Goal: Information Seeking & Learning: Find specific fact

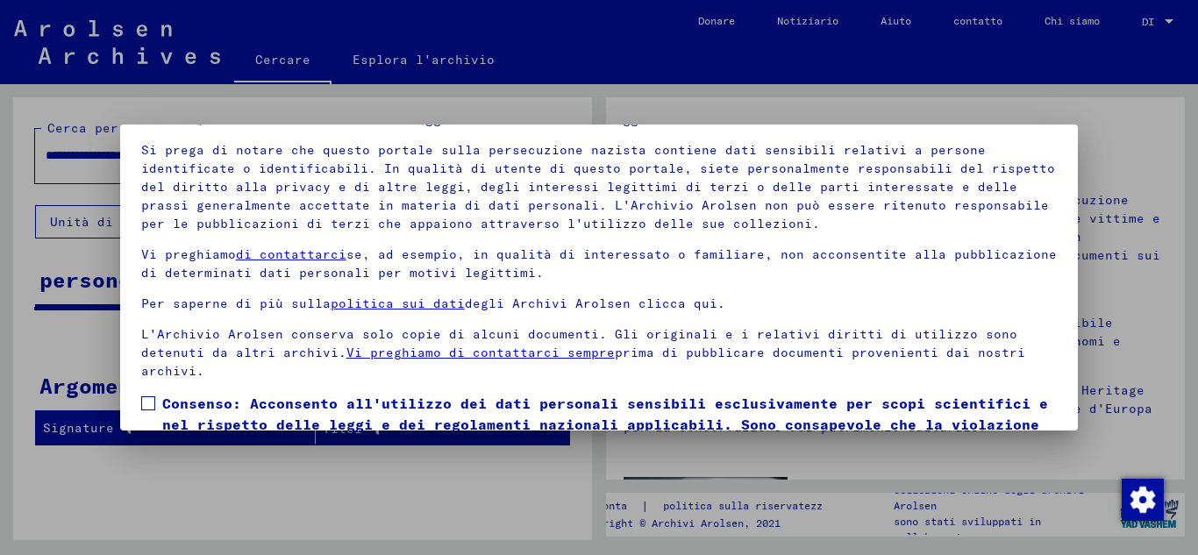
scroll to position [143, 0]
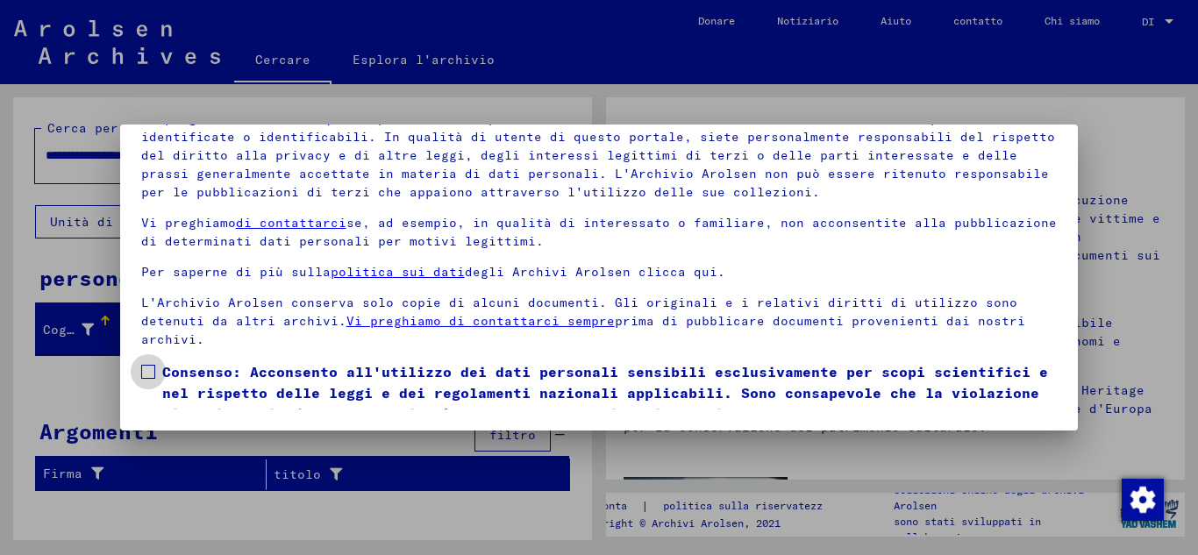
click at [145, 374] on span at bounding box center [148, 372] width 14 height 14
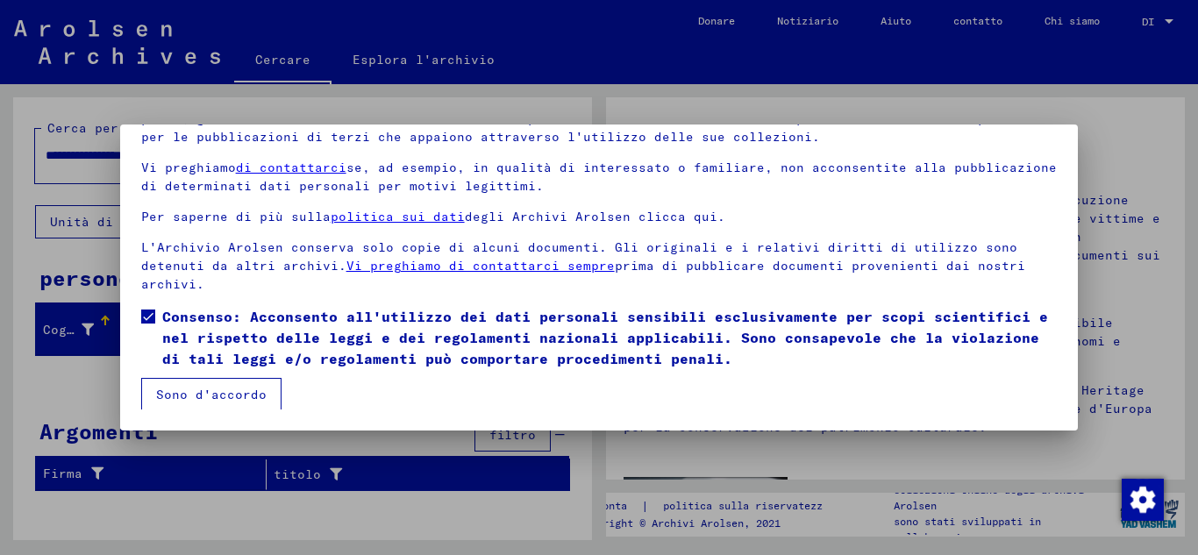
scroll to position [57, 0]
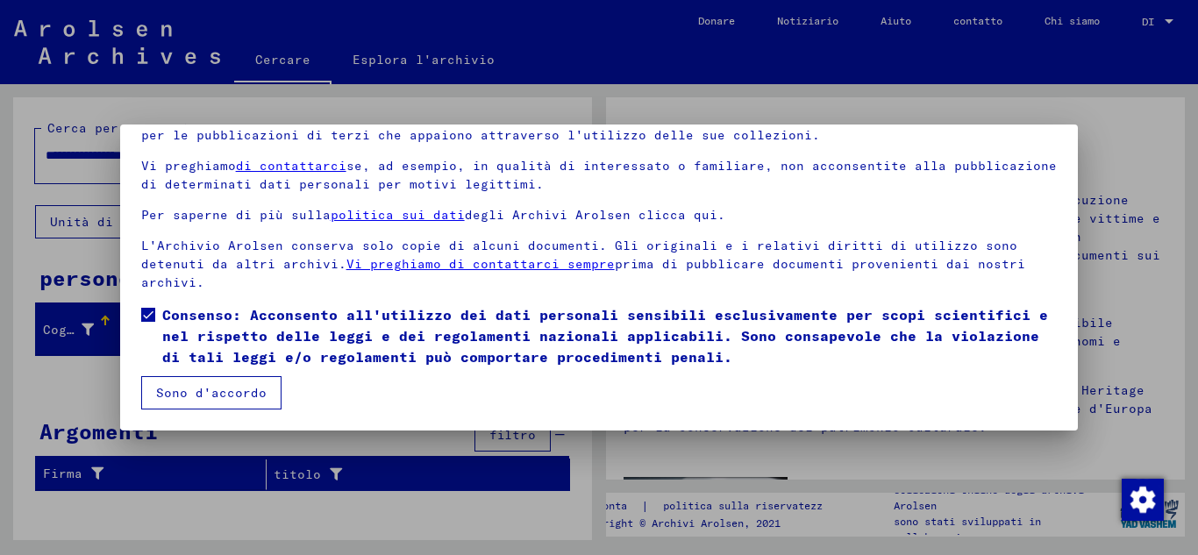
click at [212, 395] on font "Sono d'accordo" at bounding box center [211, 393] width 110 height 16
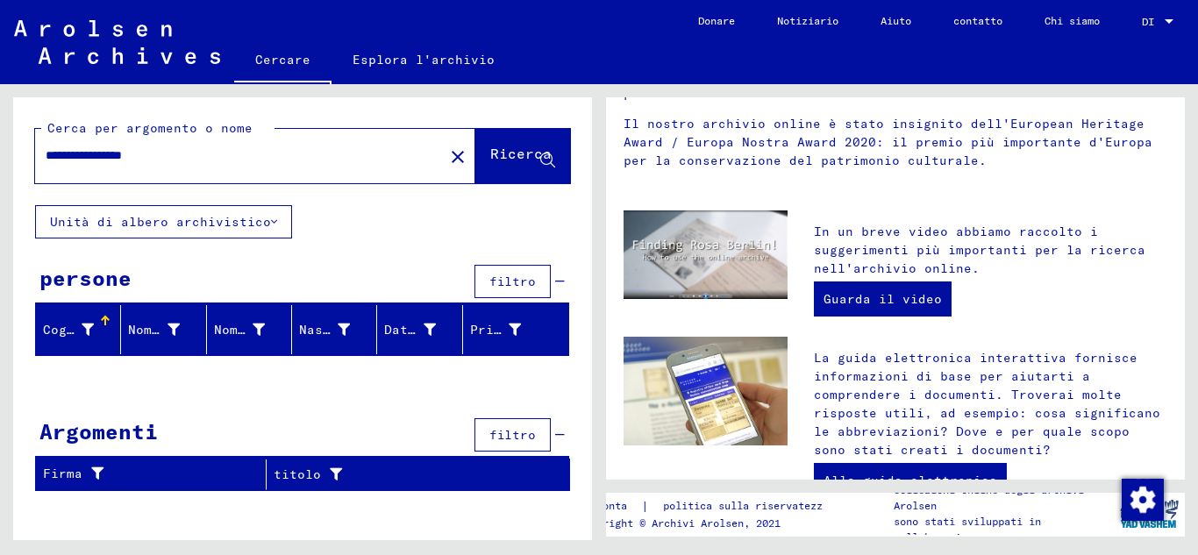
scroll to position [263, 0]
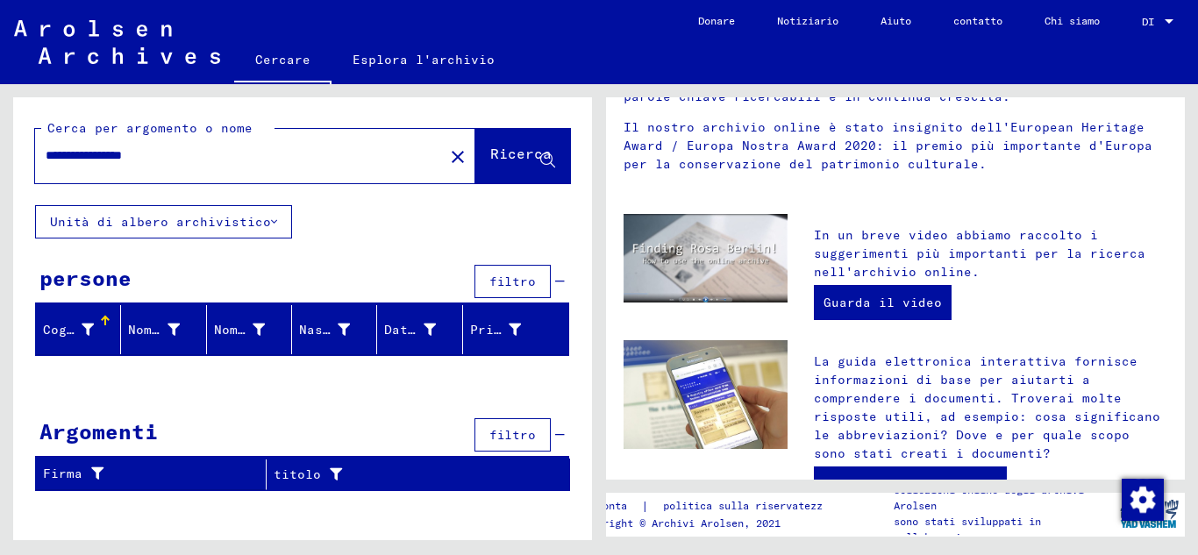
click at [94, 154] on input "**********" at bounding box center [234, 155] width 377 height 18
type input "**********"
click at [544, 156] on icon at bounding box center [547, 160] width 15 height 15
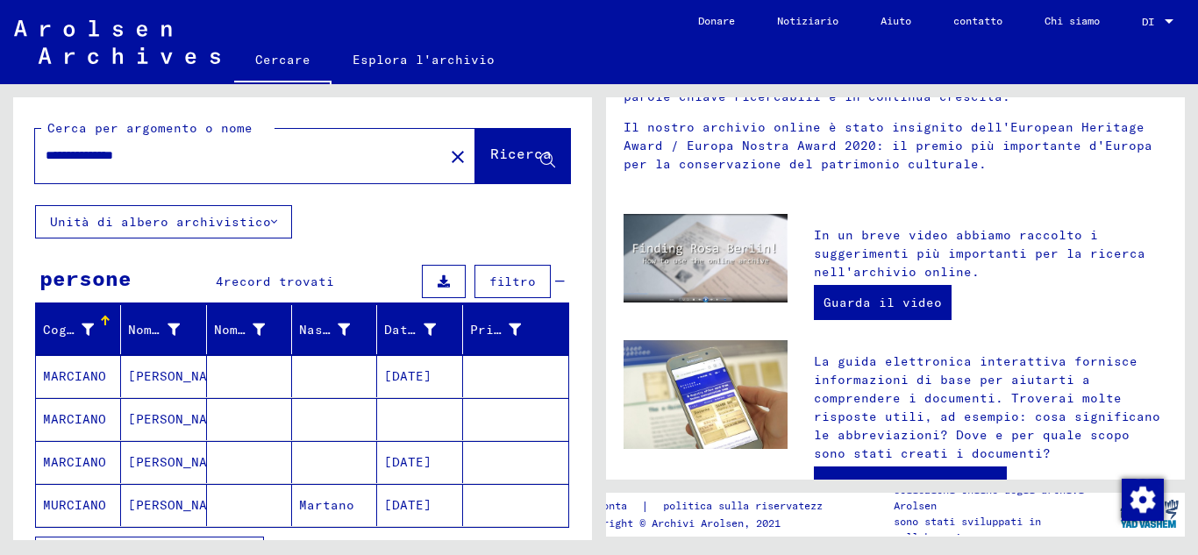
drag, startPoint x: 168, startPoint y: 158, endPoint x: 11, endPoint y: 162, distance: 157.0
click at [11, 162] on div "**********" at bounding box center [299, 312] width 599 height 456
type input "*******"
click at [540, 157] on icon at bounding box center [547, 160] width 15 height 15
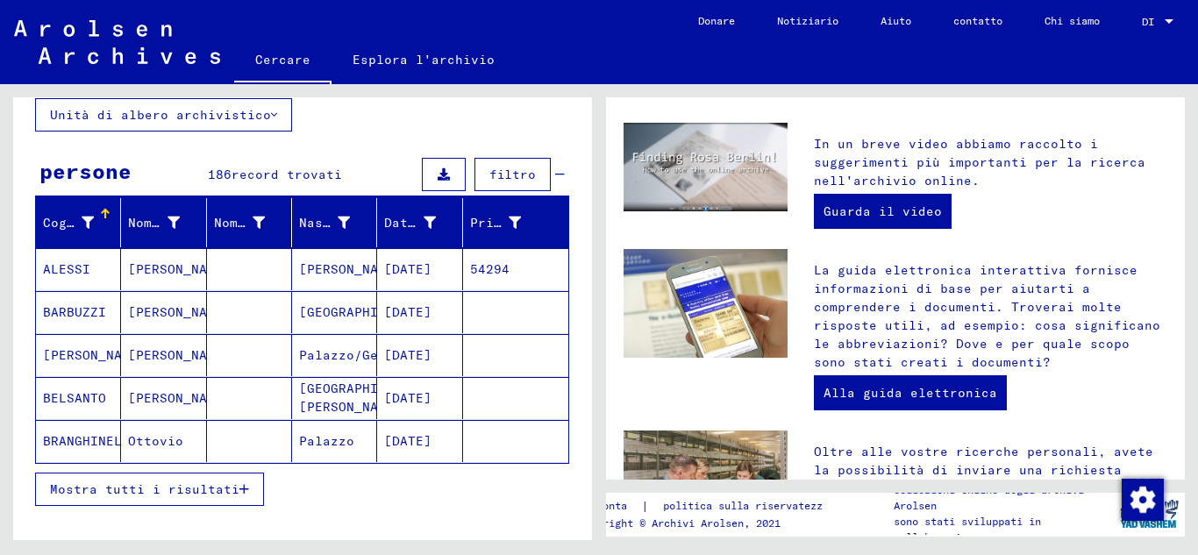
scroll to position [154, 0]
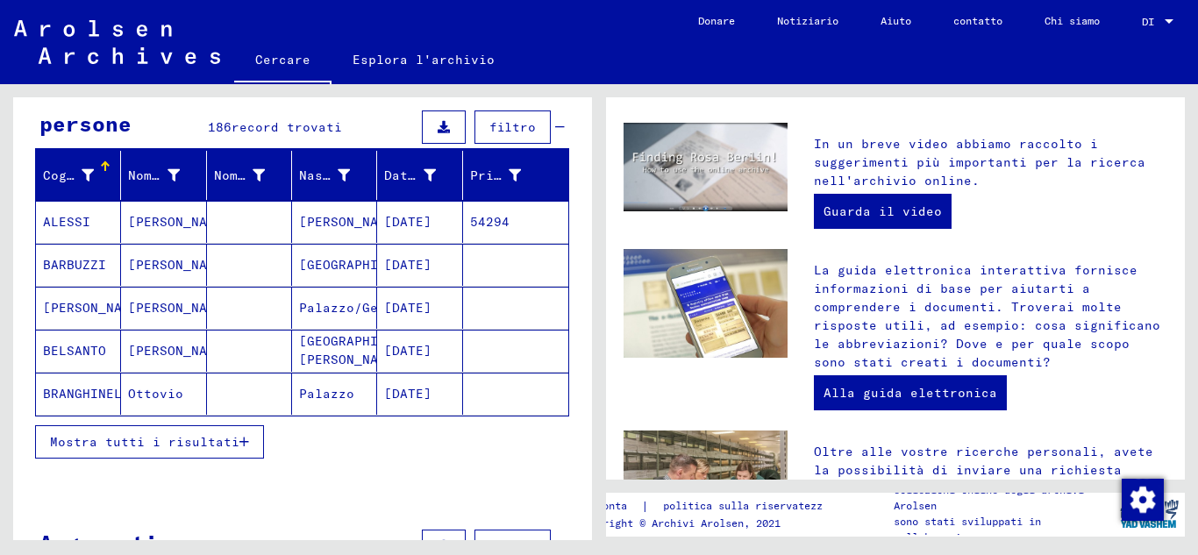
click at [239, 442] on icon "button" at bounding box center [244, 442] width 10 height 12
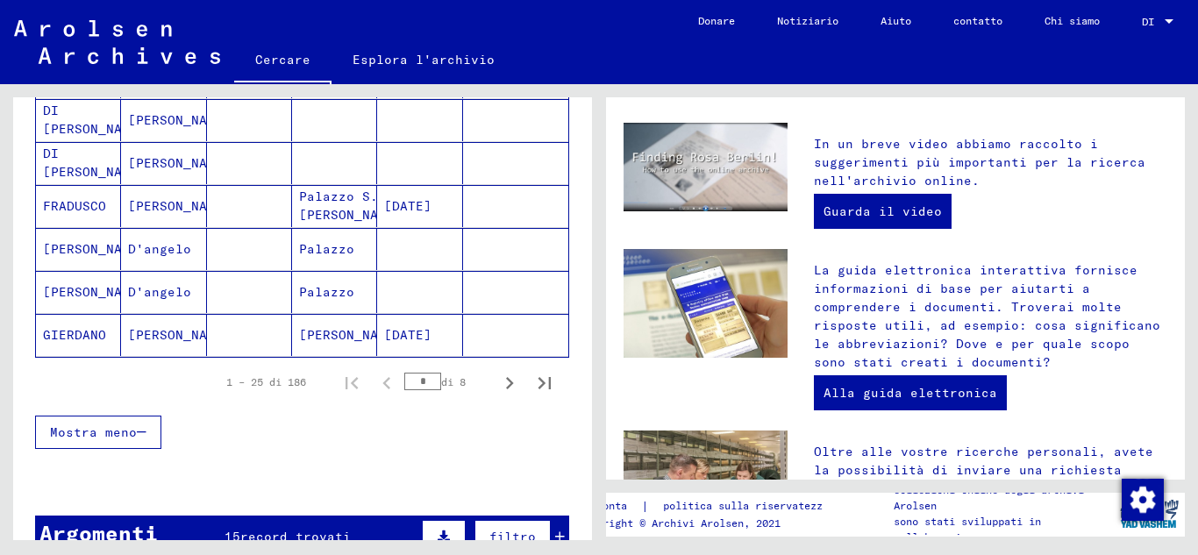
scroll to position [1081, 0]
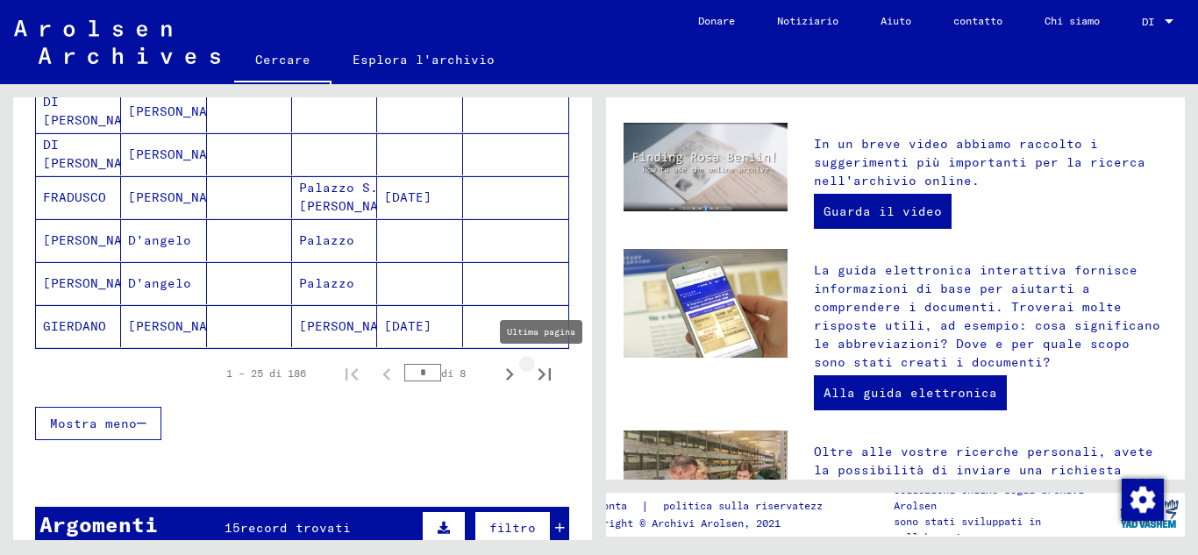
click at [538, 371] on icon "Ultima pagina" at bounding box center [544, 374] width 12 height 12
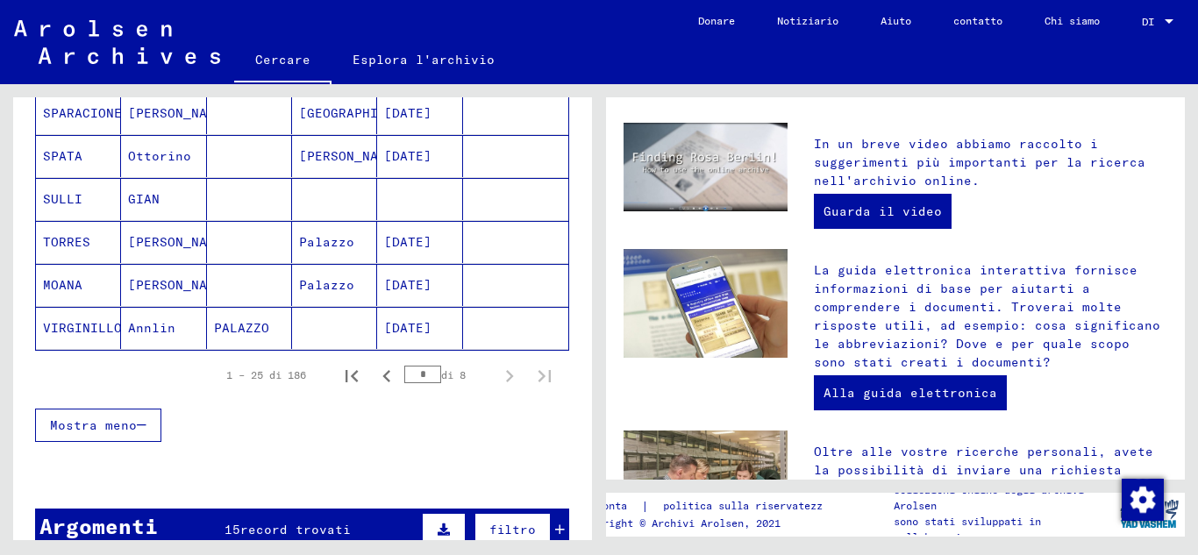
scroll to position [519, 0]
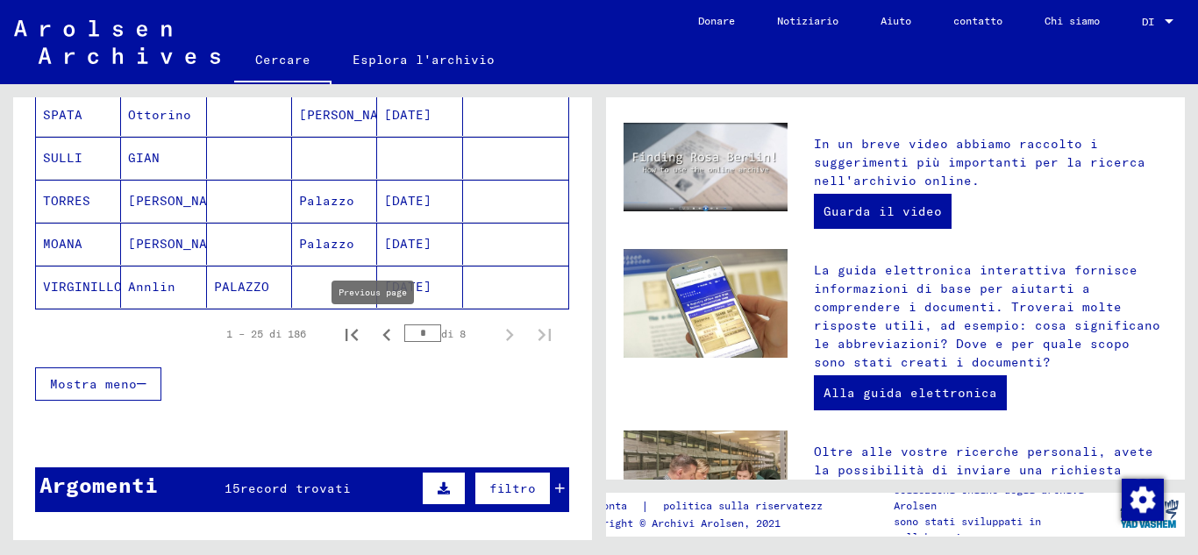
click at [374, 338] on icon "Pagina precedente" at bounding box center [386, 335] width 25 height 25
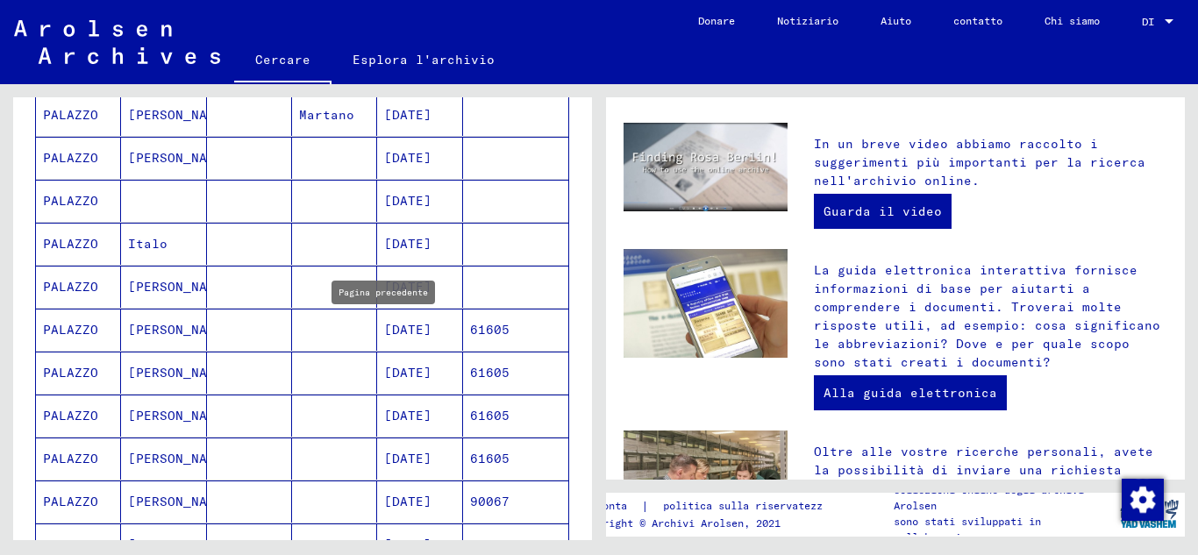
type input "*"
click at [139, 118] on font "[PERSON_NAME]" at bounding box center [179, 115] width 103 height 16
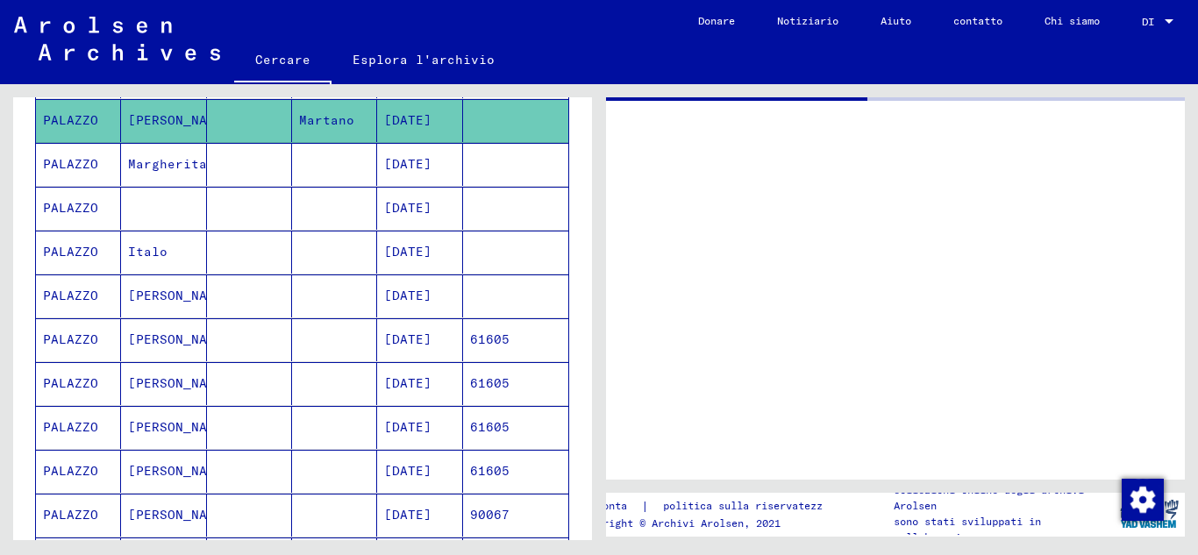
scroll to position [524, 0]
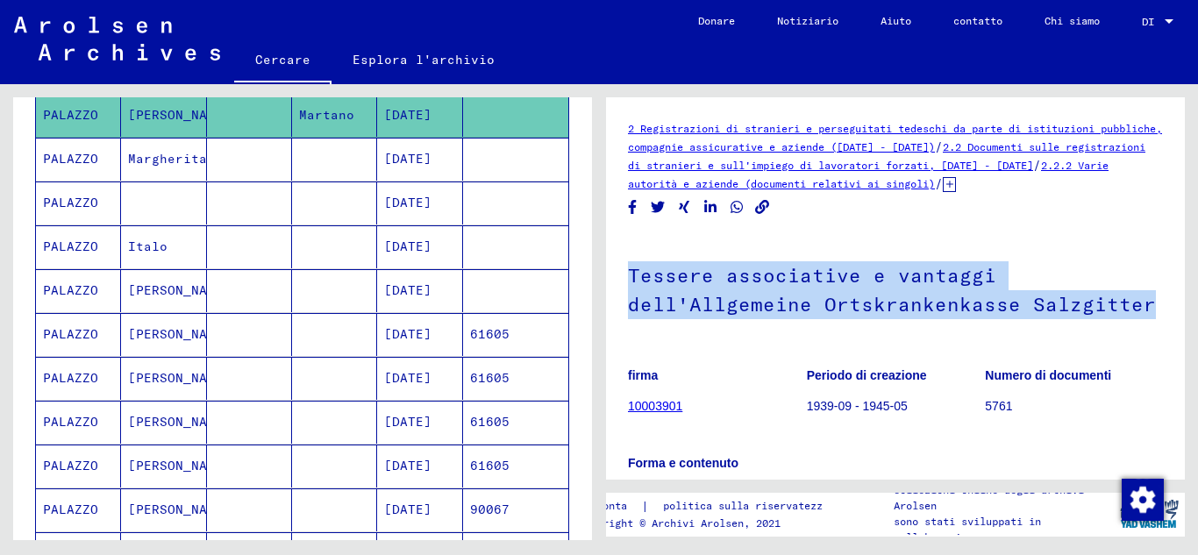
drag, startPoint x: 1186, startPoint y: 198, endPoint x: 1181, endPoint y: 300, distance: 101.8
click at [1192, 322] on div "2 Registrazioni di stranieri e perseguitati tedeschi da parte di istituzioni pu…" at bounding box center [899, 312] width 599 height 456
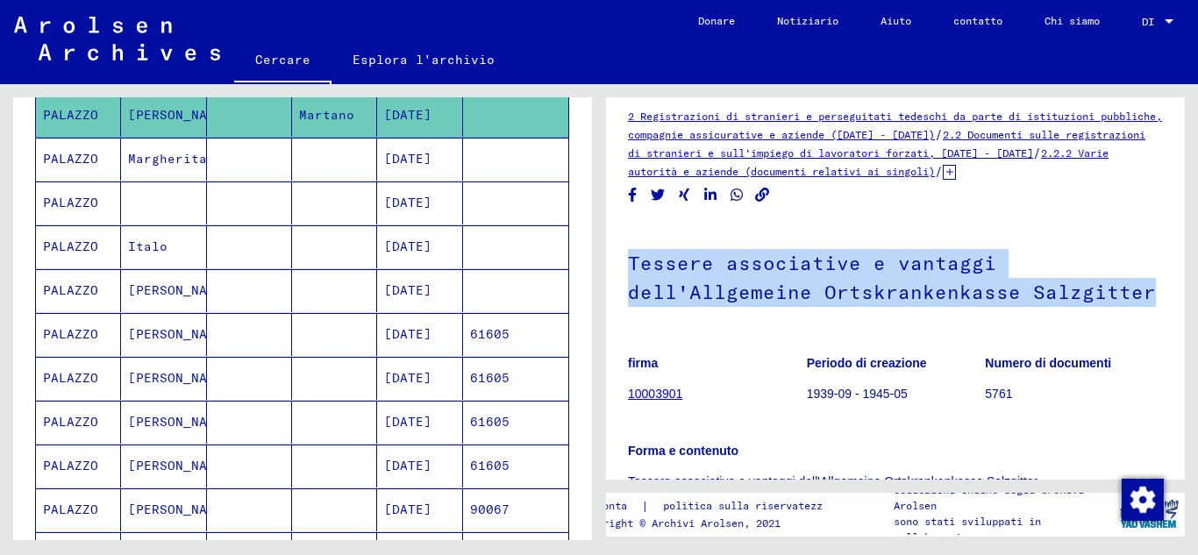
scroll to position [0, 0]
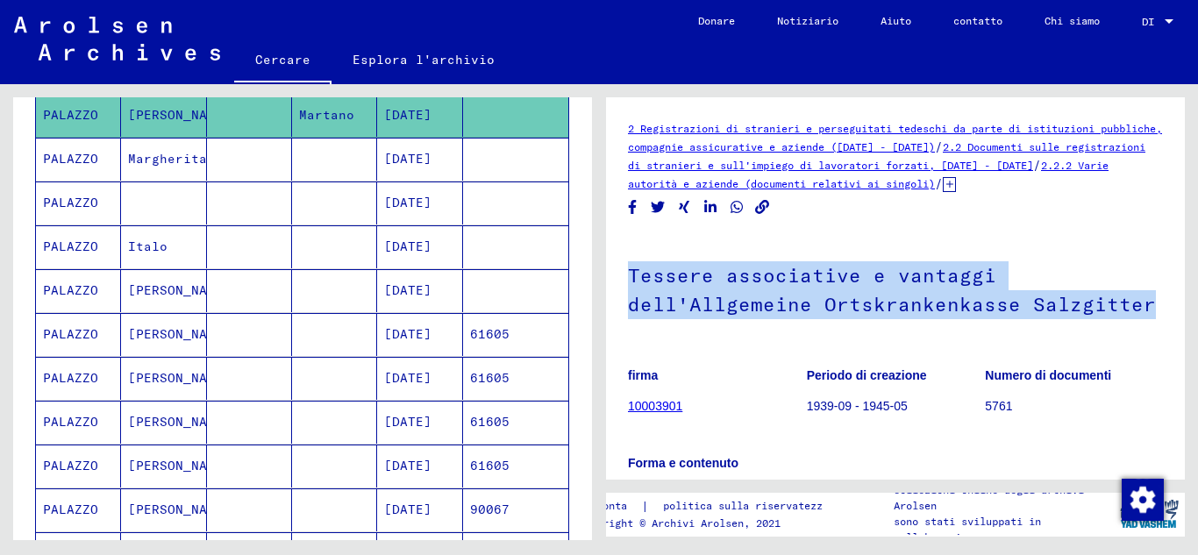
click at [651, 406] on font "10003901" at bounding box center [655, 406] width 54 height 14
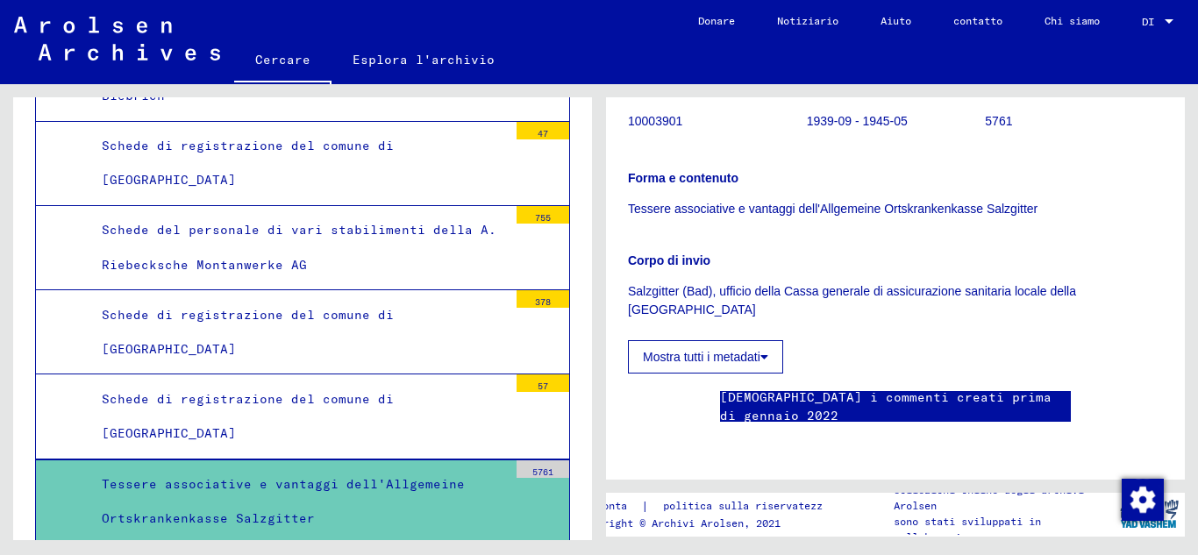
scroll to position [544, 0]
click at [454, 467] on div "Tessere associative e vantaggi dell'Allgemeine Ortskrankenkasse Salzgitter" at bounding box center [298, 501] width 419 height 68
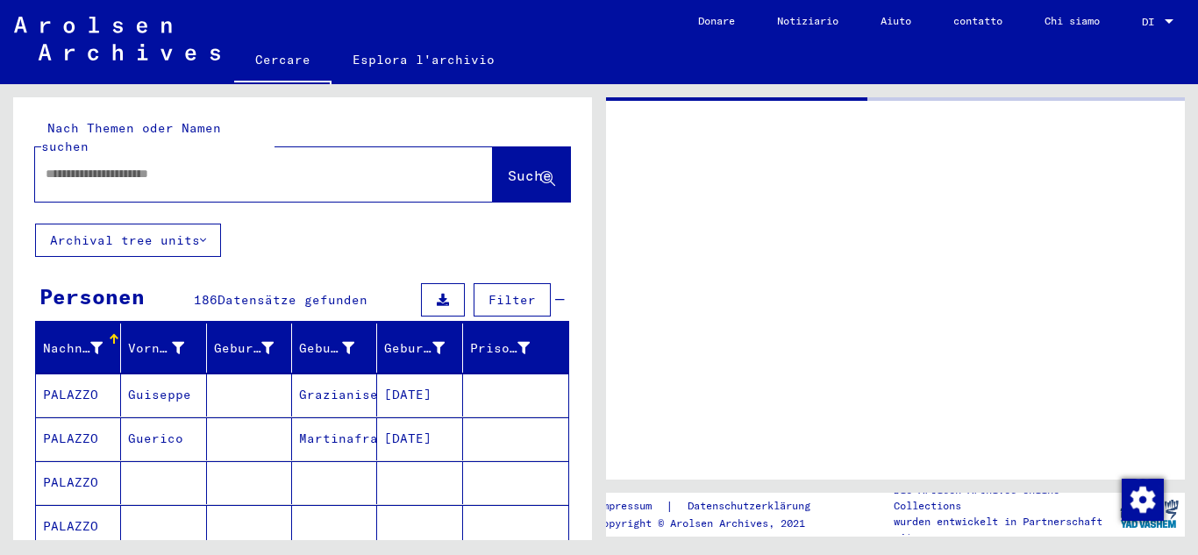
type input "********"
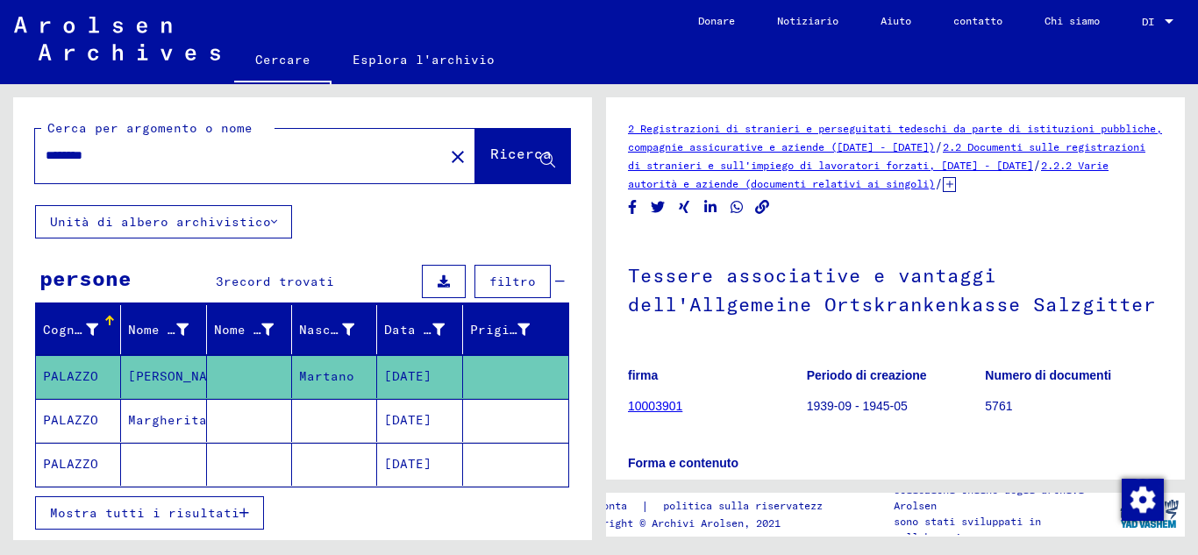
click at [657, 406] on font "10003901" at bounding box center [655, 406] width 54 height 14
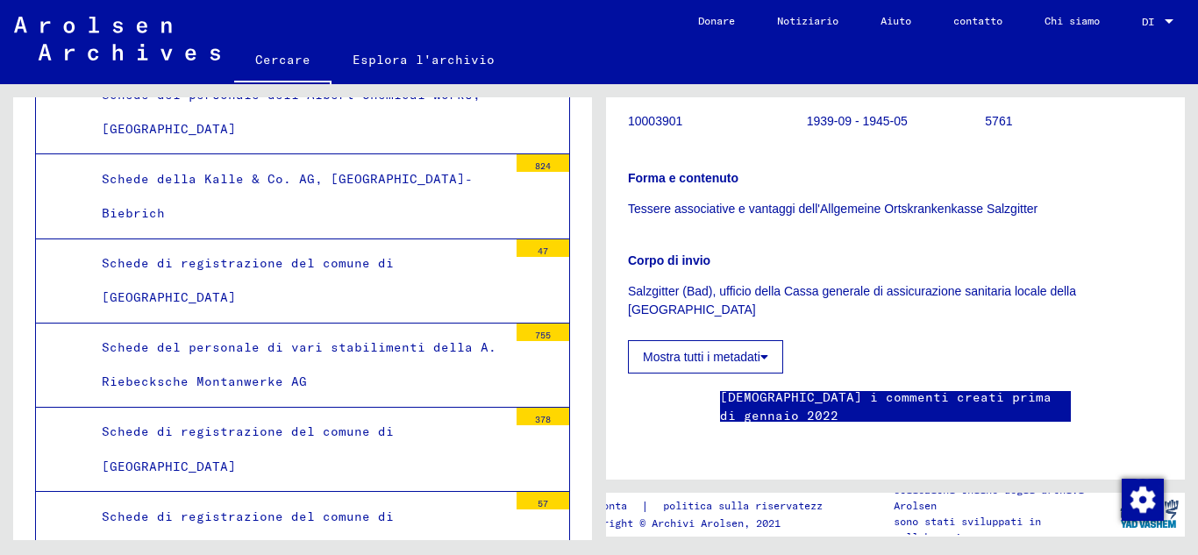
scroll to position [21157, 0]
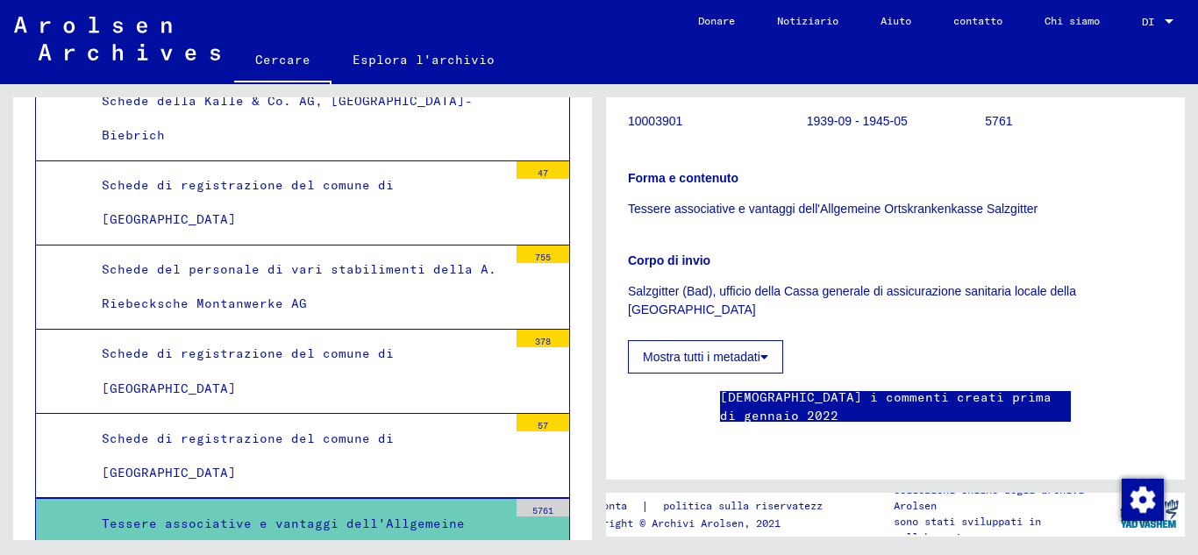
click at [324, 516] on font "Tessere associative e vantaggi dell'Allgemeine Ortskrankenkasse Salzgitter" at bounding box center [283, 541] width 363 height 50
click at [764, 351] on icon at bounding box center [764, 357] width 8 height 12
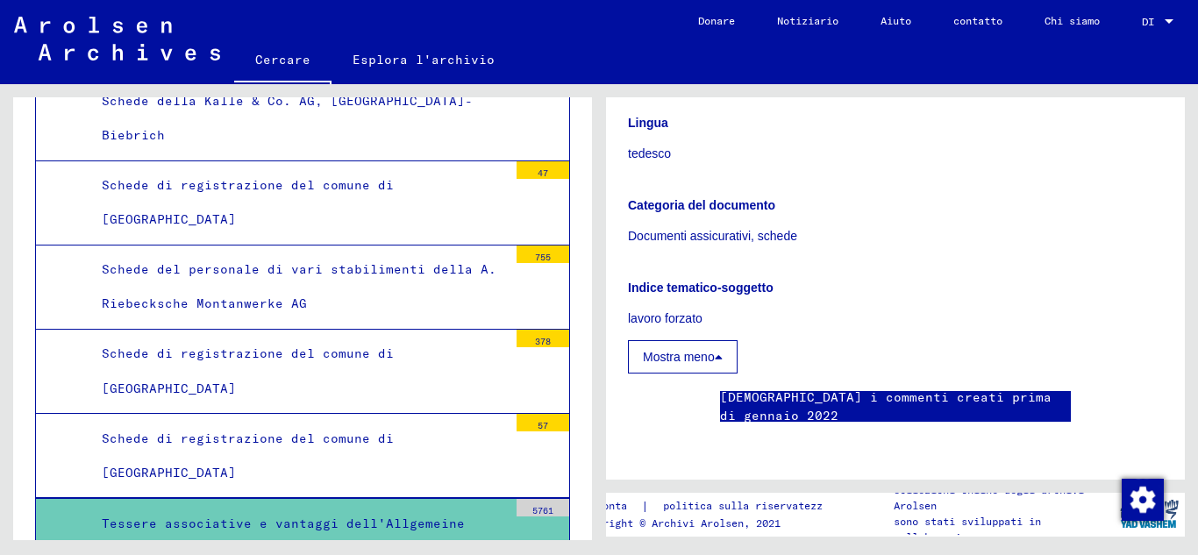
scroll to position [905, 0]
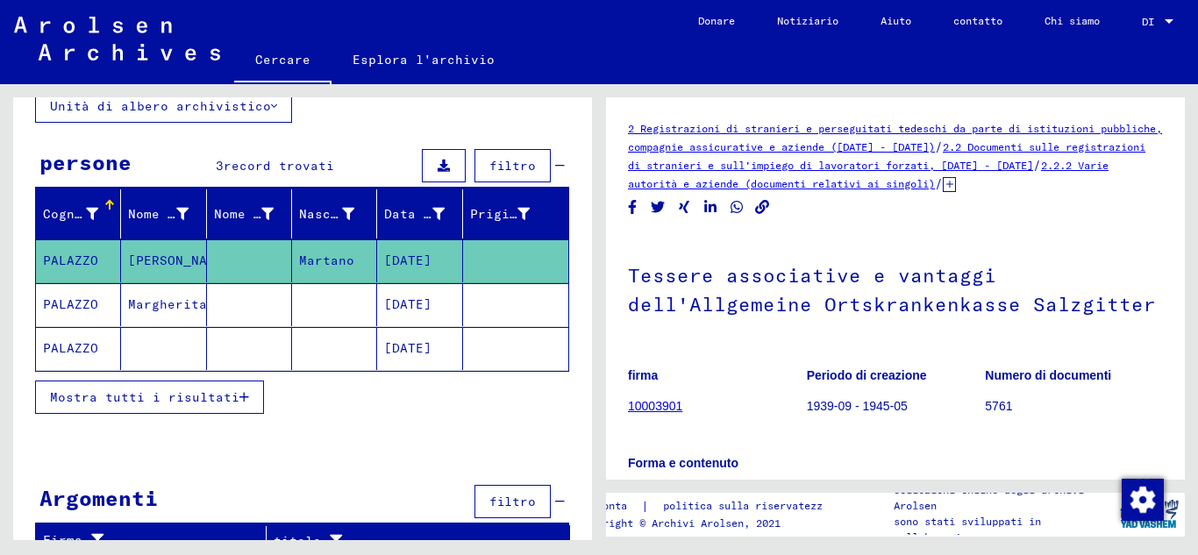
scroll to position [117, 0]
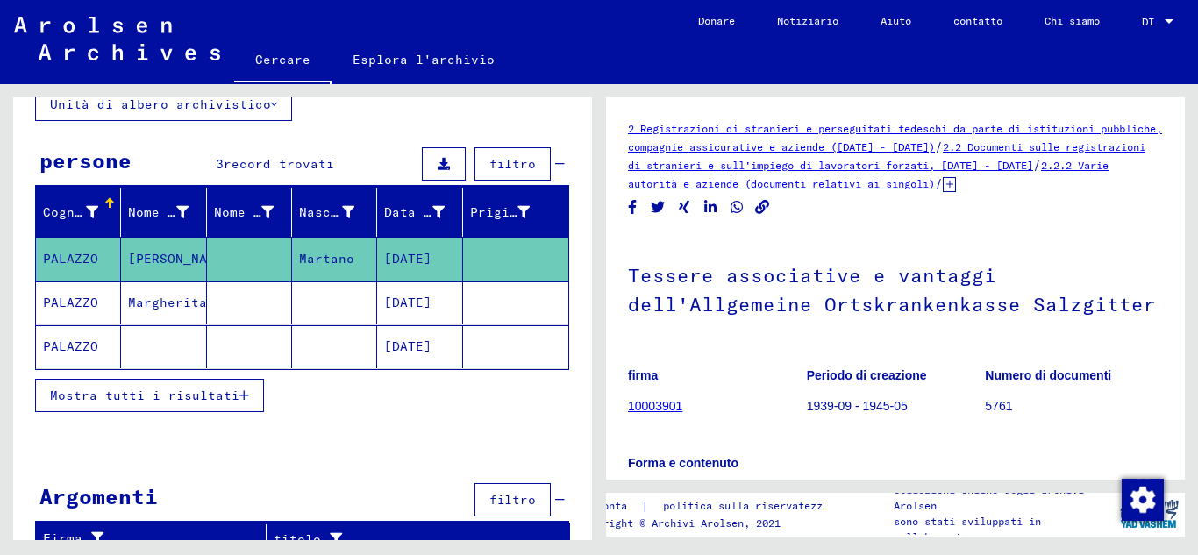
click at [239, 392] on icon "button" at bounding box center [244, 395] width 10 height 12
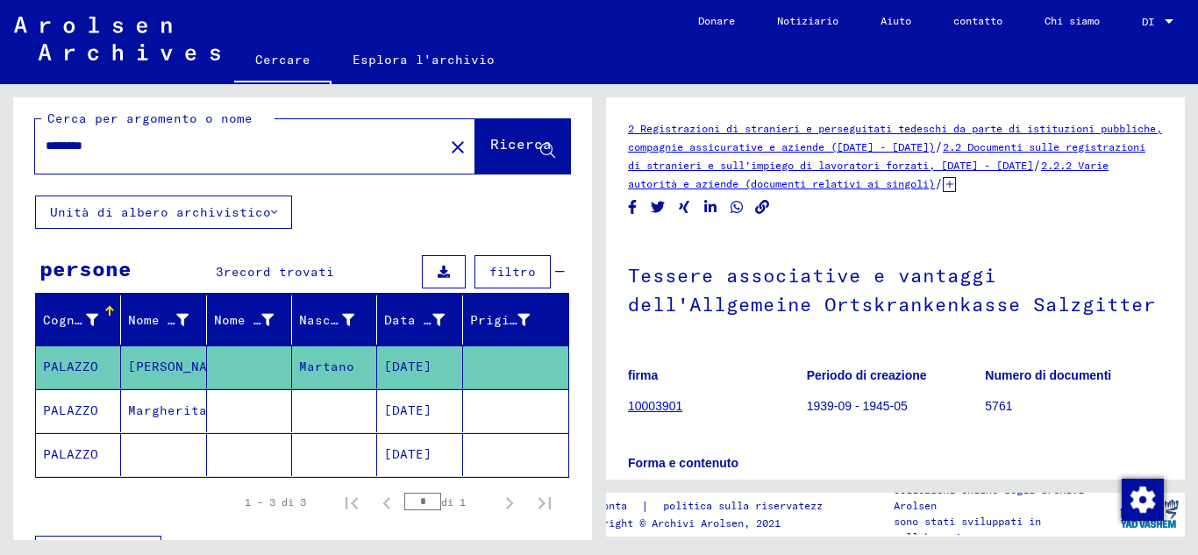
scroll to position [0, 0]
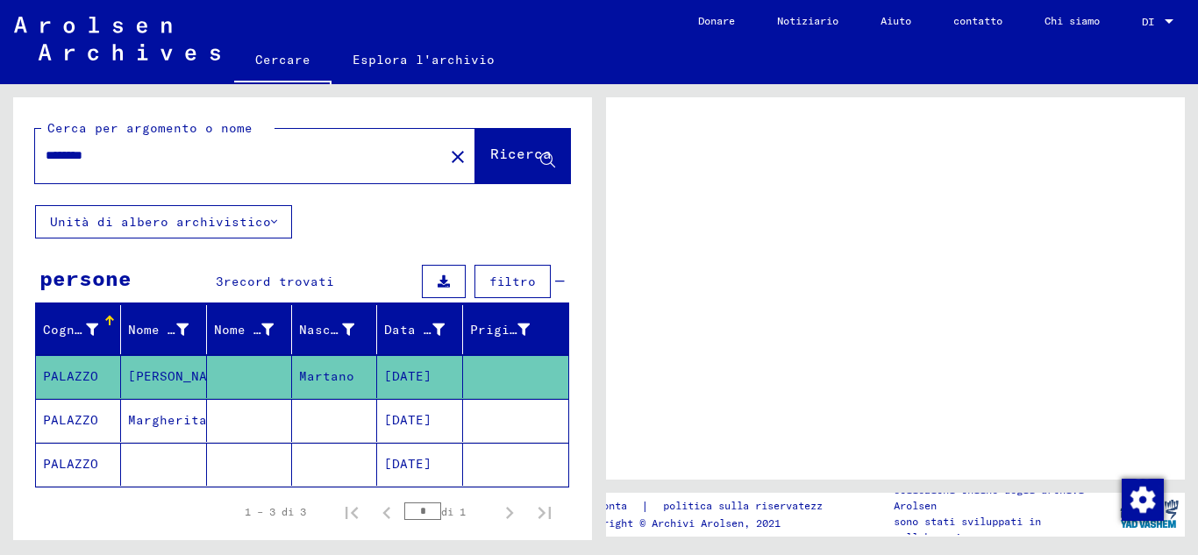
type input "*******"
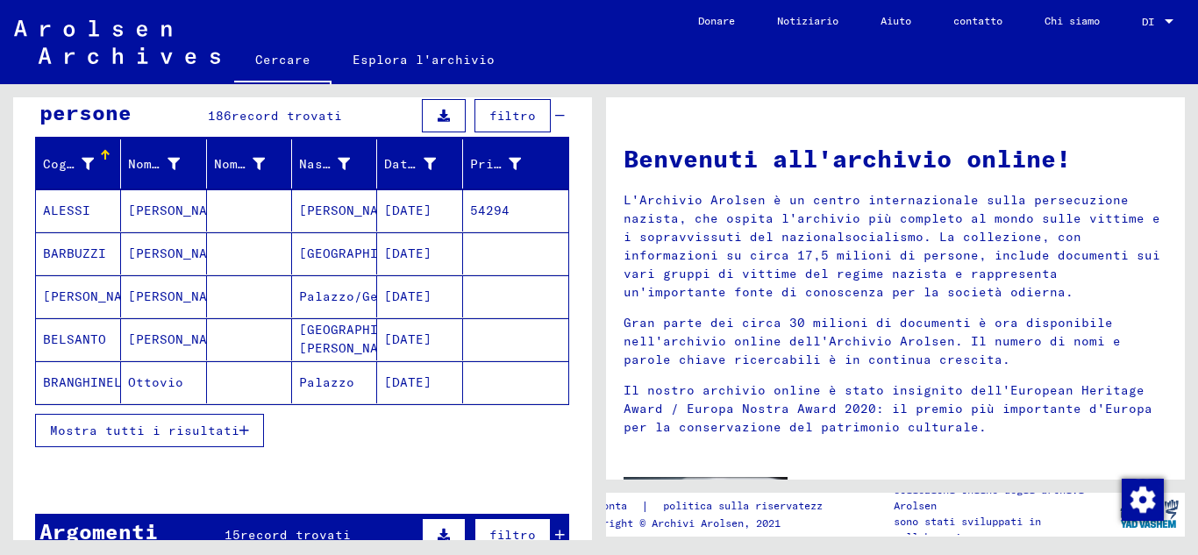
scroll to position [186, 0]
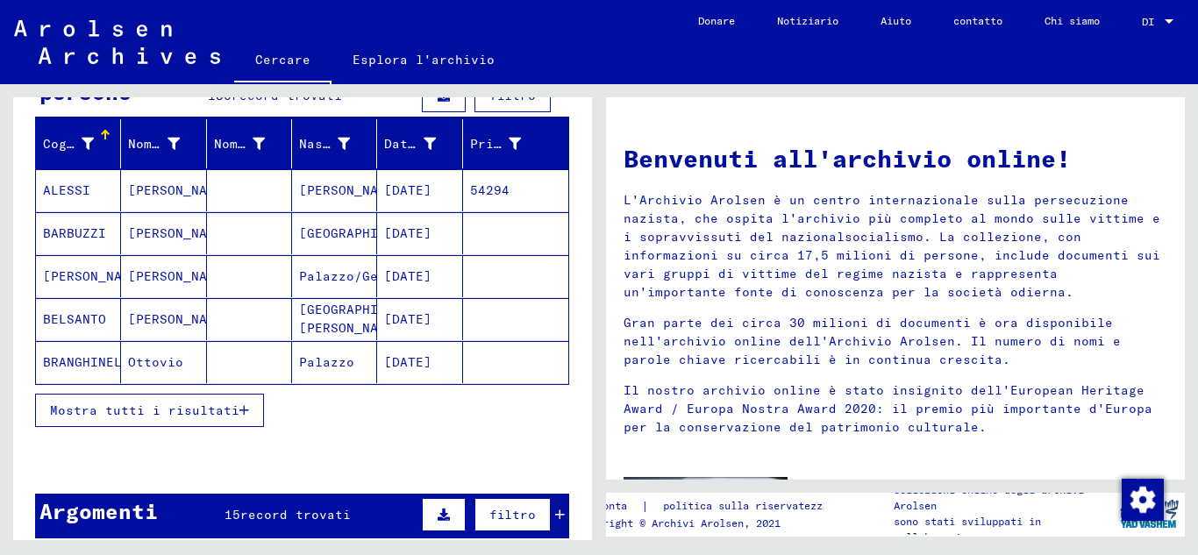
click at [239, 408] on icon "button" at bounding box center [244, 410] width 10 height 12
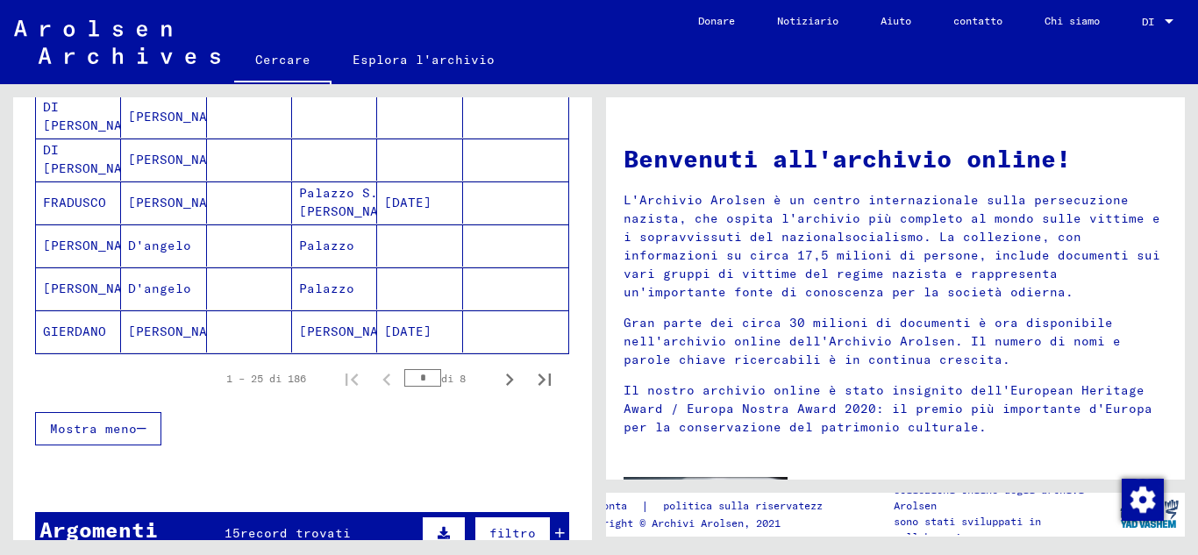
scroll to position [1093, 0]
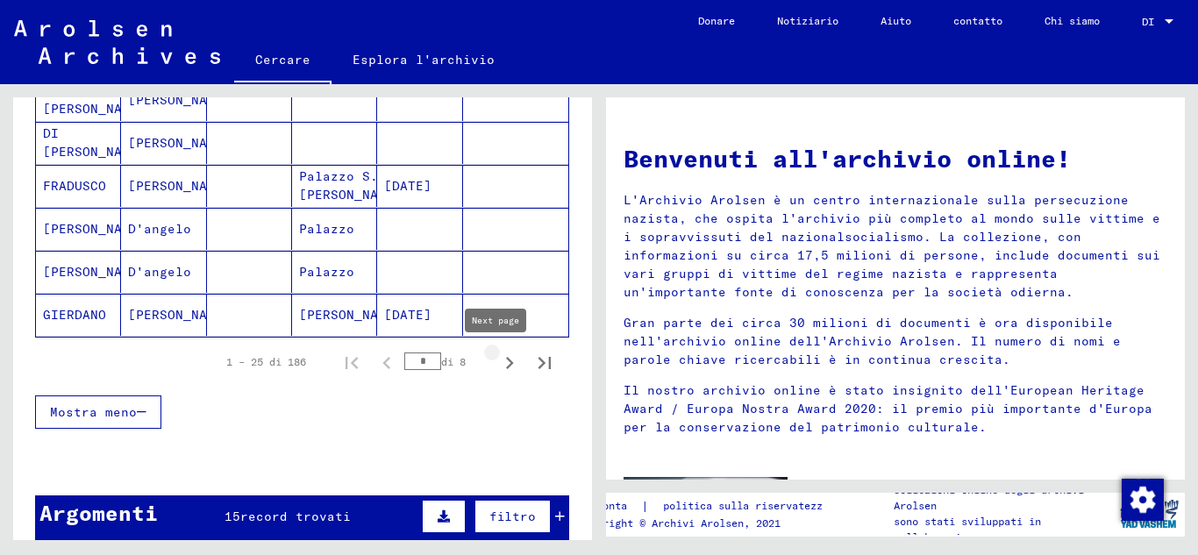
click at [497, 362] on icon "Pagina successiva" at bounding box center [509, 363] width 25 height 25
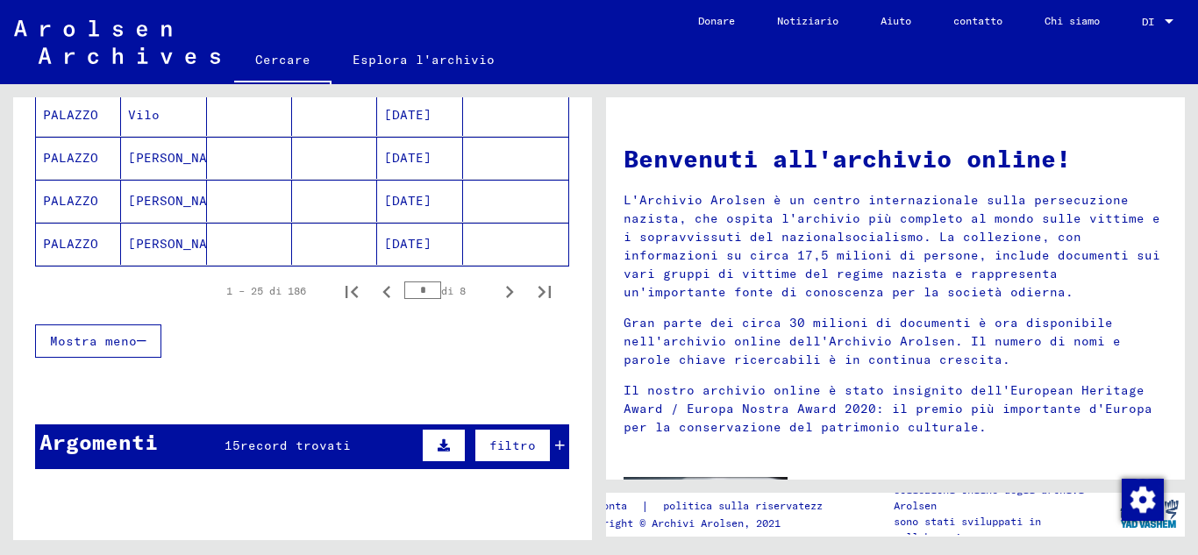
scroll to position [1168, 0]
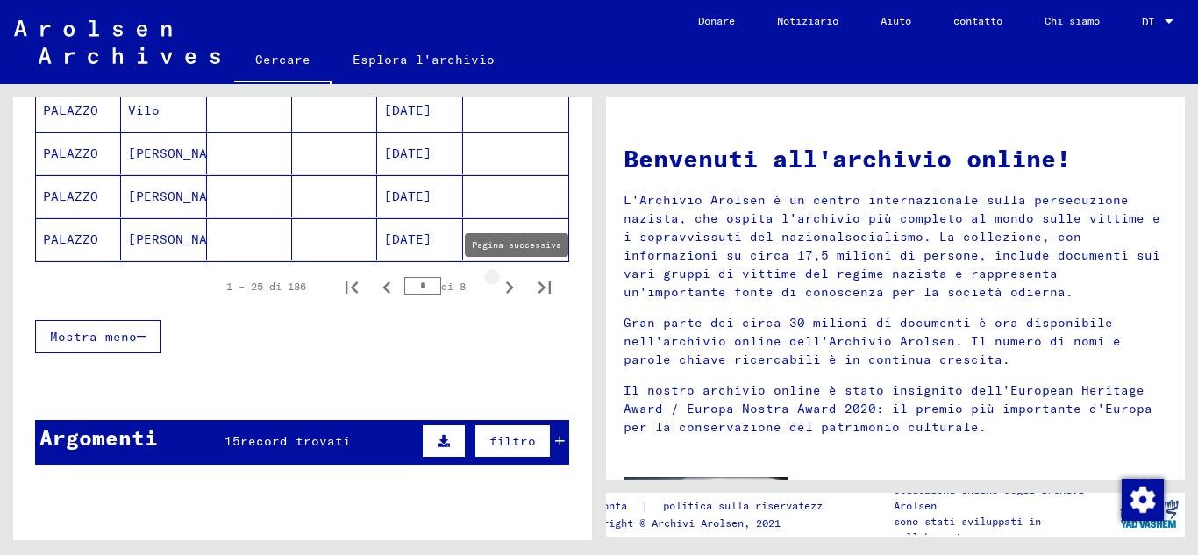
click at [501, 285] on icon "Pagina successiva" at bounding box center [509, 287] width 25 height 25
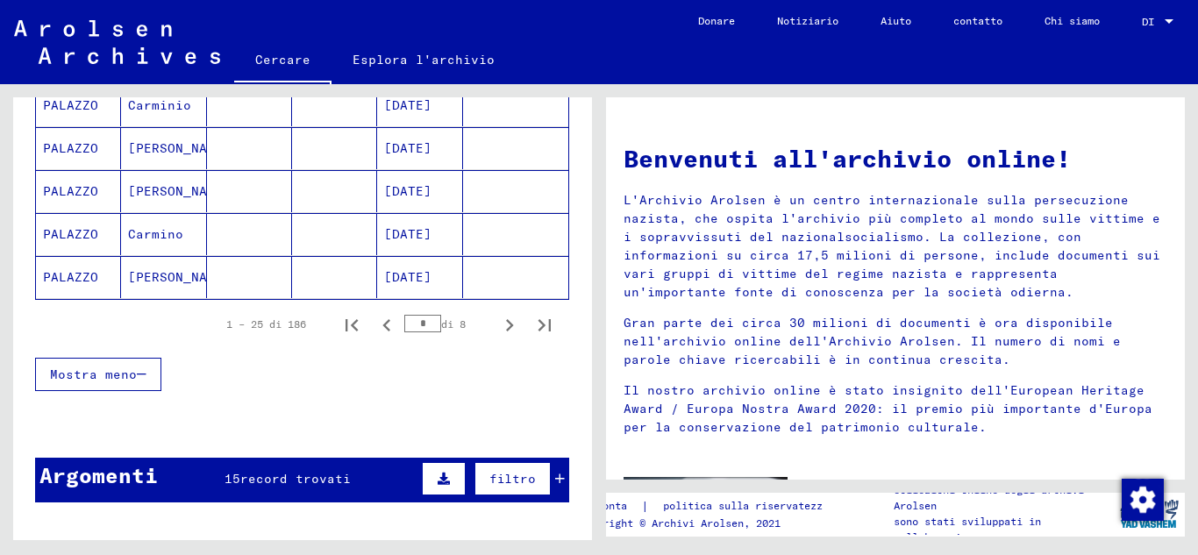
scroll to position [1126, 0]
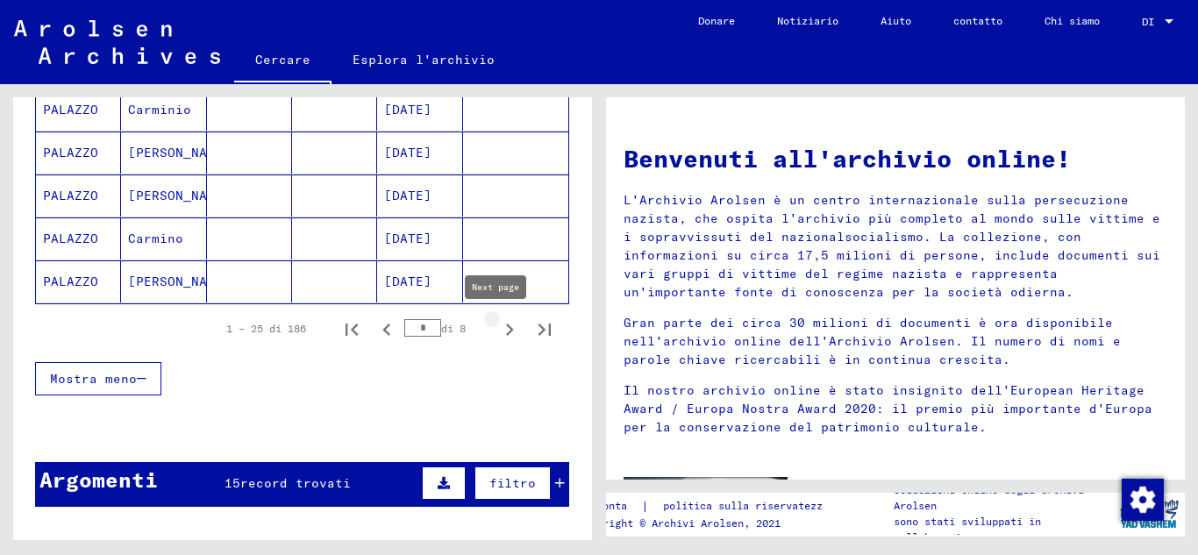
click at [506, 325] on icon "Pagina successiva" at bounding box center [510, 330] width 8 height 12
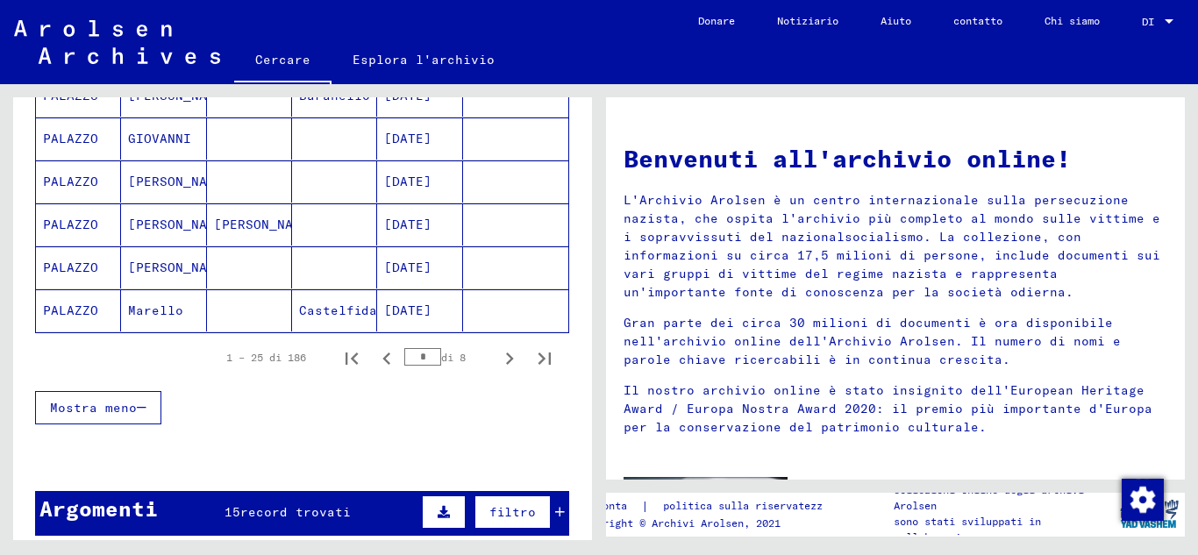
scroll to position [1100, 0]
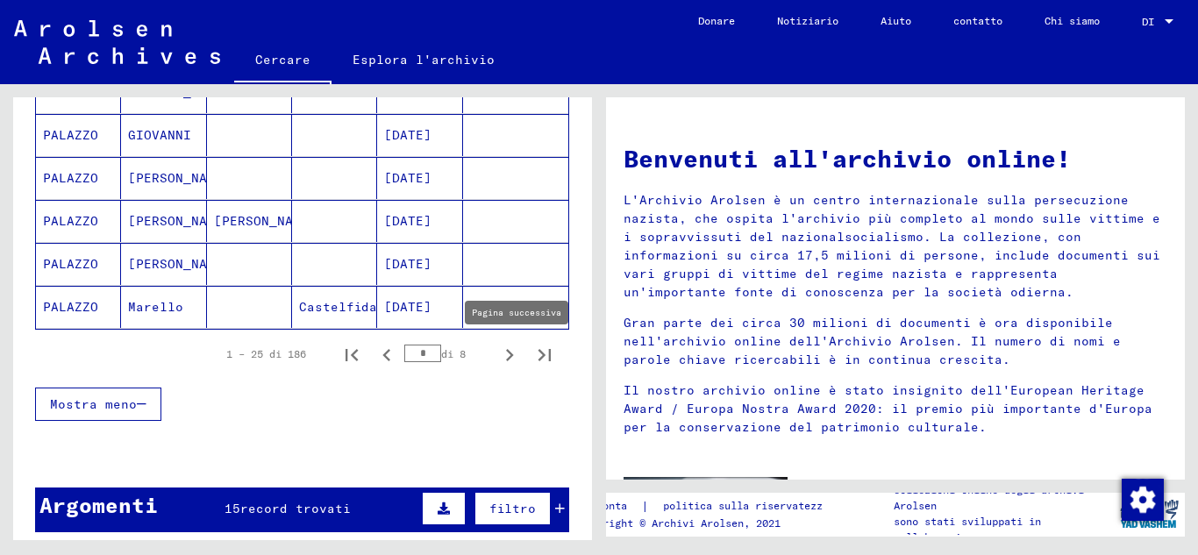
click at [501, 351] on icon "Pagina successiva" at bounding box center [509, 355] width 25 height 25
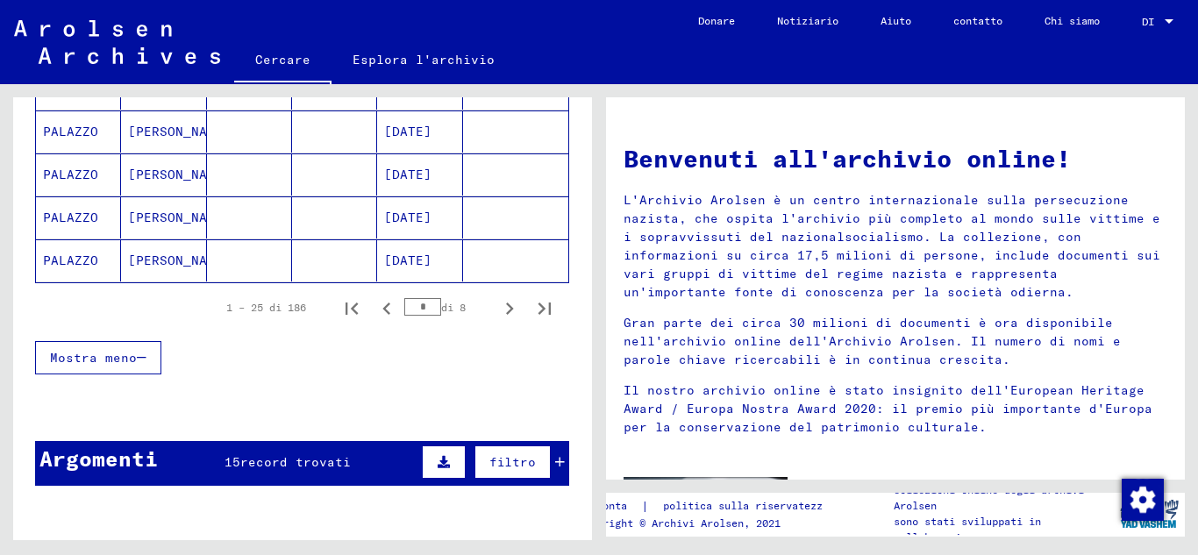
scroll to position [1121, 0]
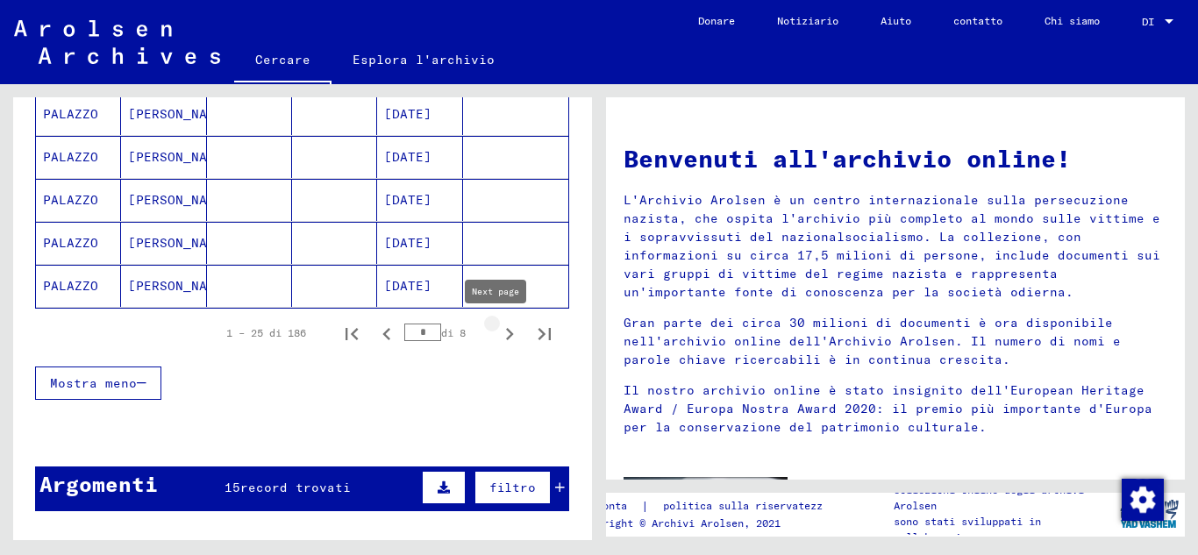
click at [498, 324] on icon "Pagina successiva" at bounding box center [509, 334] width 25 height 25
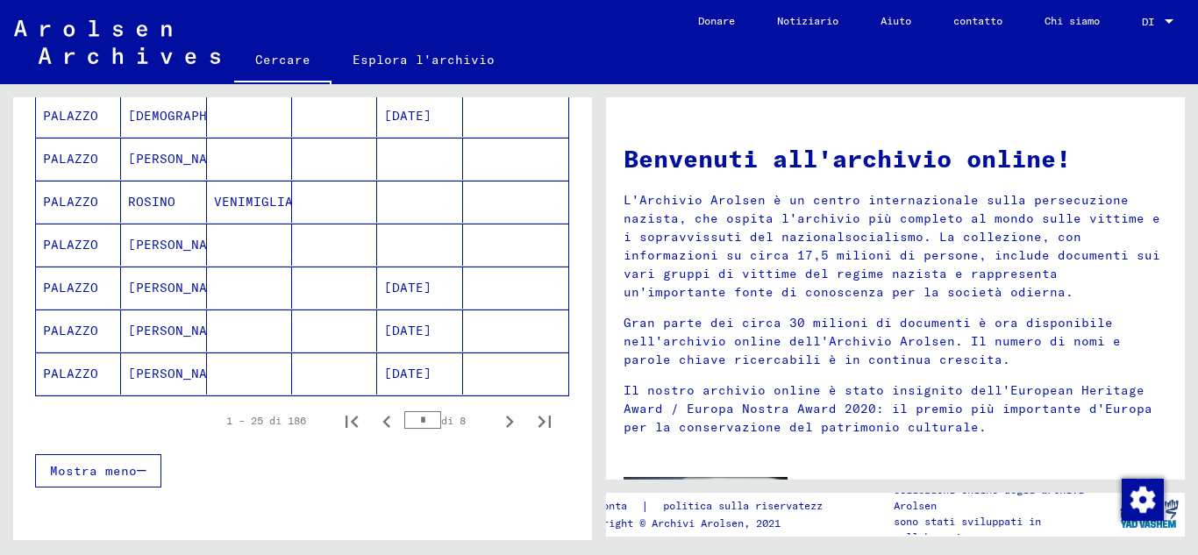
scroll to position [1251, 0]
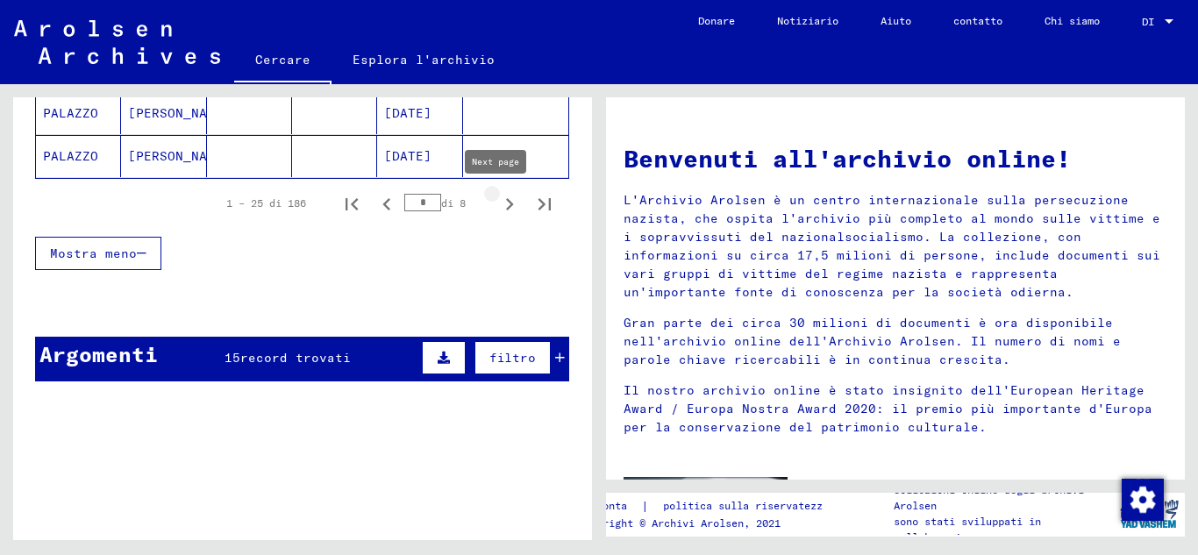
click at [497, 202] on icon "Pagina successiva" at bounding box center [509, 204] width 25 height 25
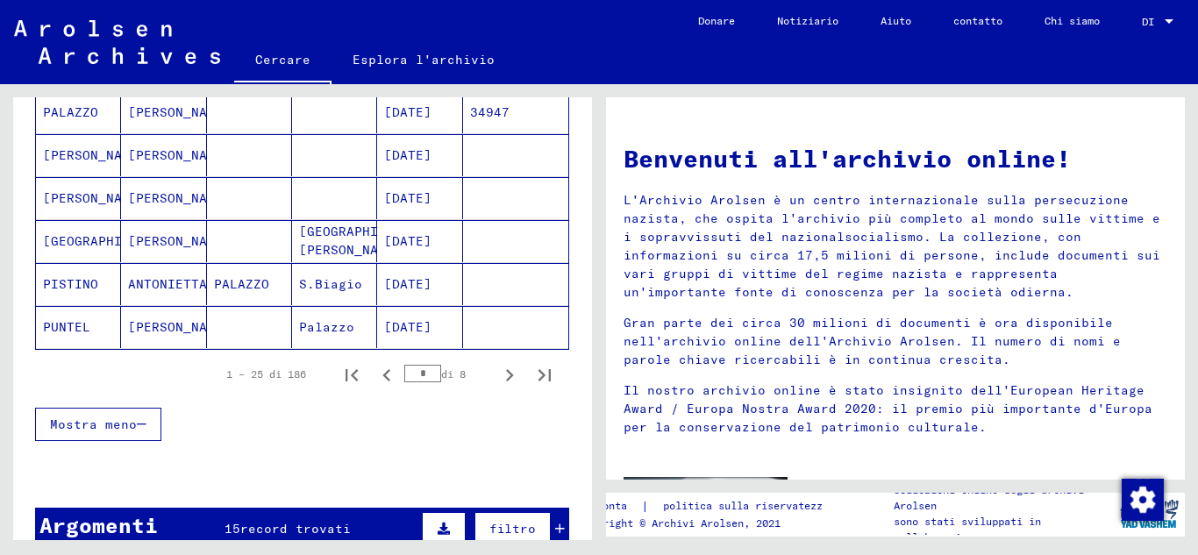
scroll to position [1114, 0]
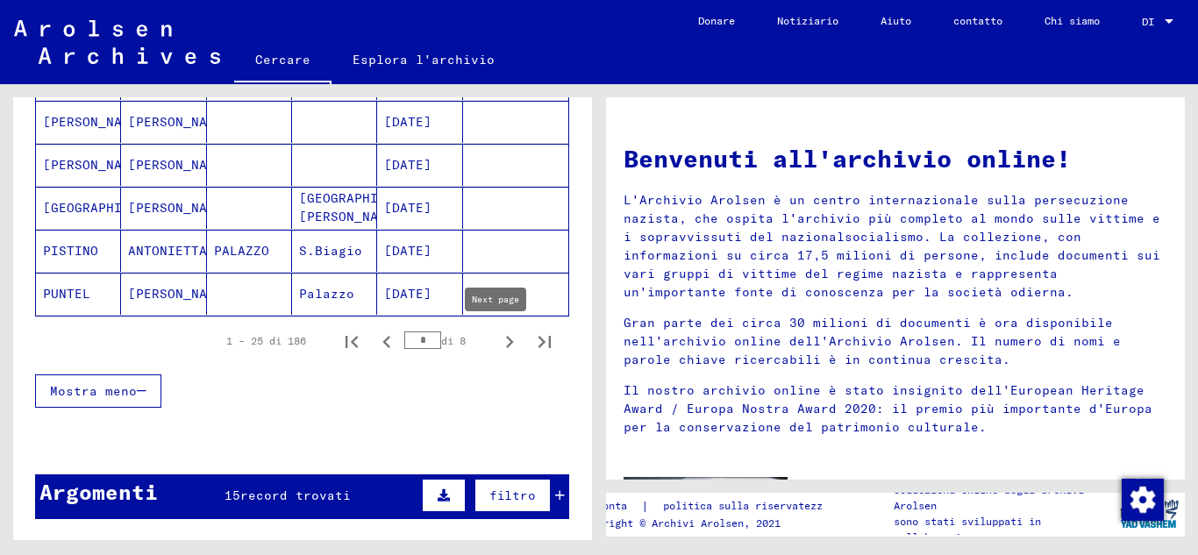
click at [497, 330] on icon "Pagina successiva" at bounding box center [509, 342] width 25 height 25
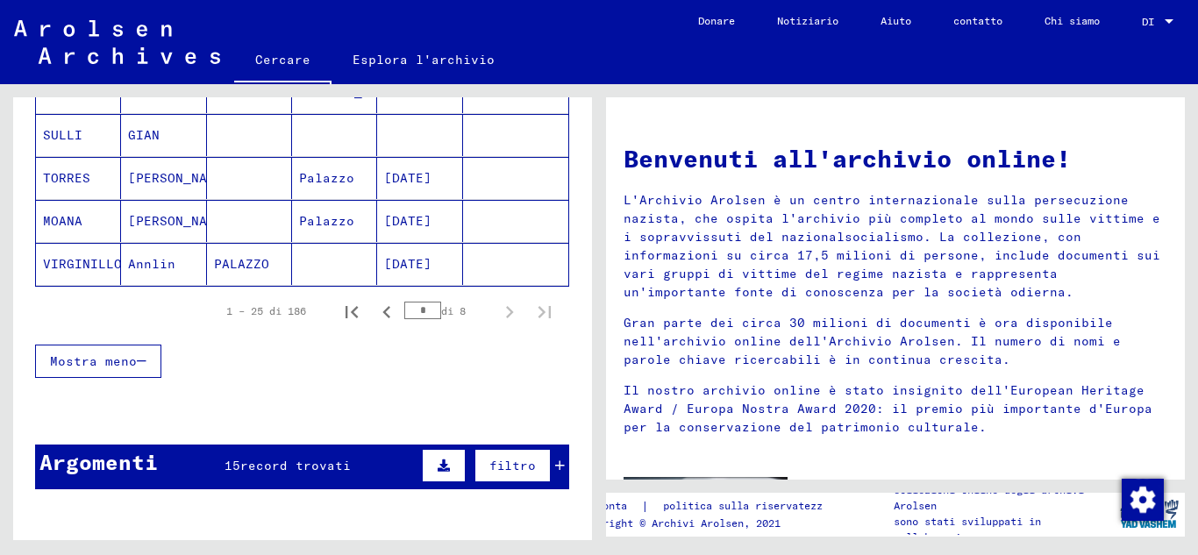
scroll to position [651, 0]
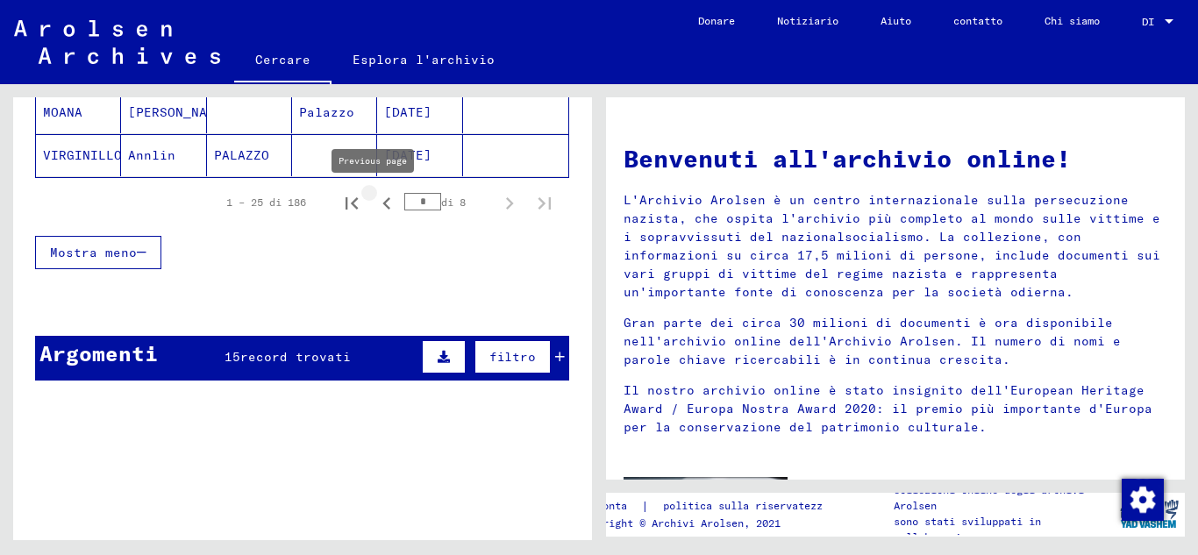
click at [374, 204] on icon "Pagina precedente" at bounding box center [386, 203] width 25 height 25
type input "*"
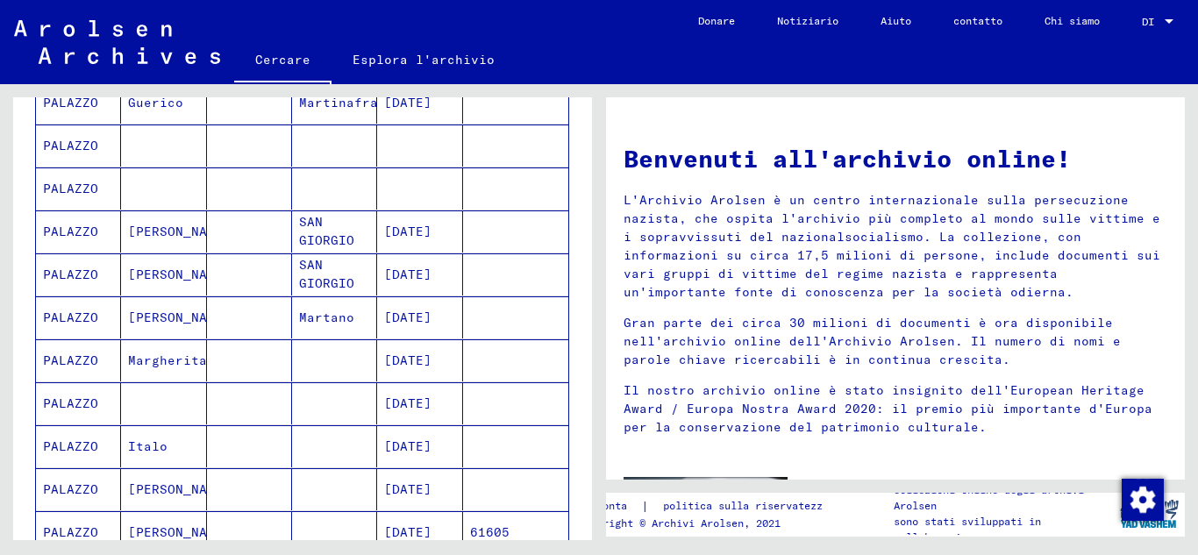
scroll to position [350, 0]
